Goal: Book appointment/travel/reservation

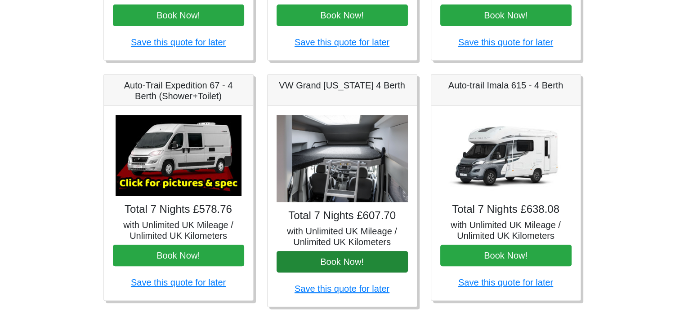
scroll to position [315, 0]
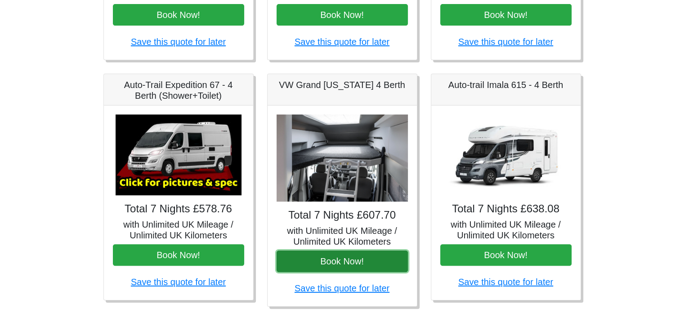
click at [336, 259] on button "Book Now!" at bounding box center [341, 262] width 131 height 22
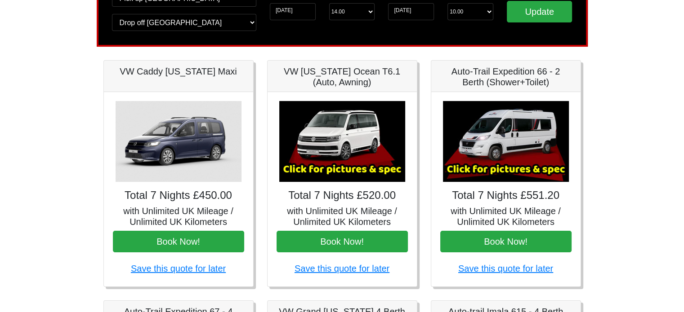
scroll to position [86, 0]
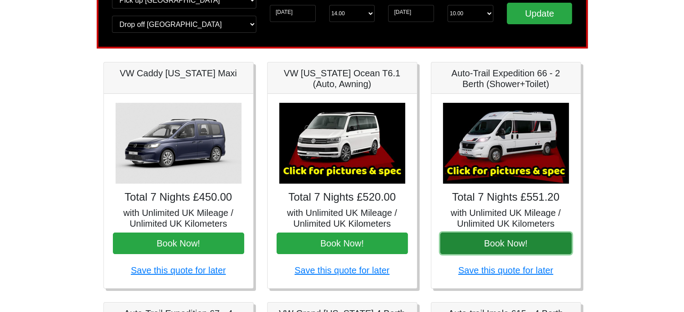
click at [505, 249] on button "Book Now!" at bounding box center [505, 244] width 131 height 22
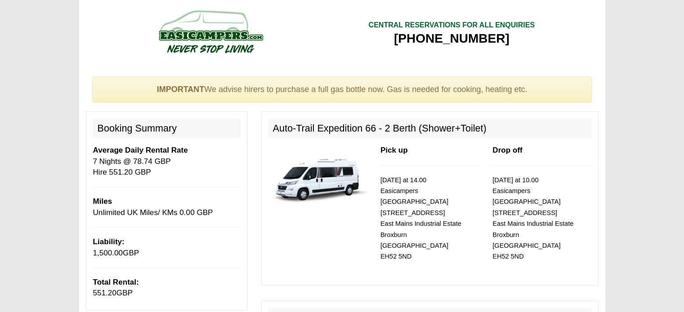
click at [323, 176] on img at bounding box center [317, 176] width 98 height 63
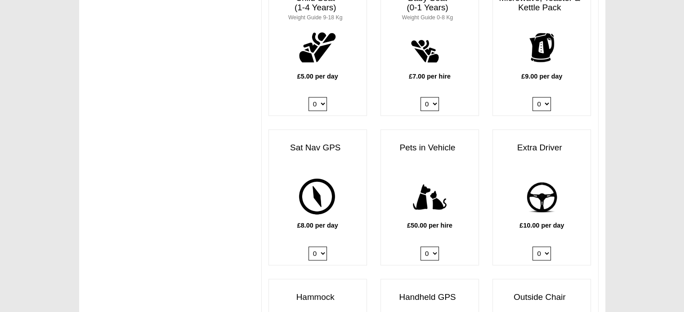
scroll to position [875, 0]
